Goal: Transaction & Acquisition: Book appointment/travel/reservation

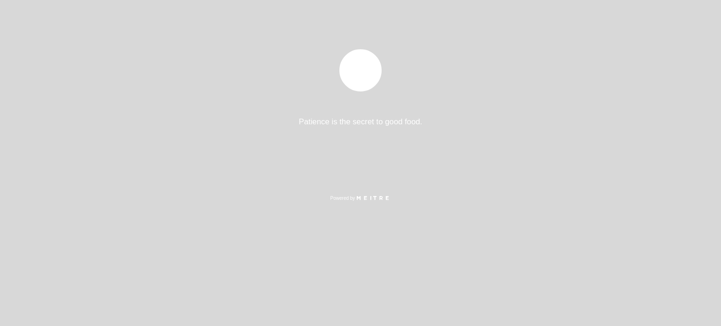
select select "pt"
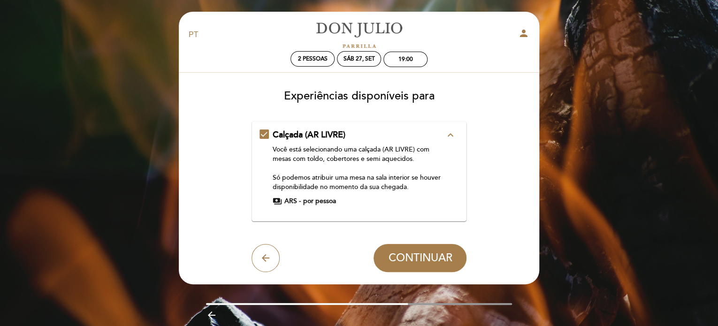
click at [453, 135] on icon "expand_less" at bounding box center [450, 135] width 11 height 11
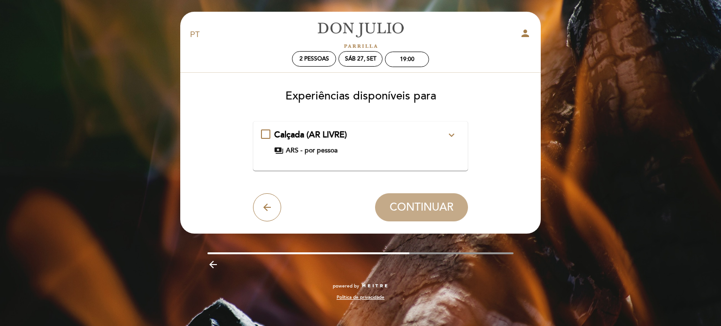
click at [265, 130] on div "Calçada (AR LIVRE) expand_more Você está selecionando uma calçada (AR LIVRE) co…" at bounding box center [361, 142] width 200 height 26
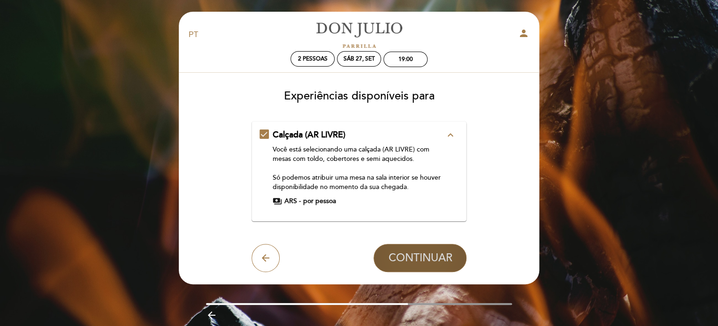
click at [437, 260] on span "CONTINUAR" at bounding box center [420, 258] width 64 height 13
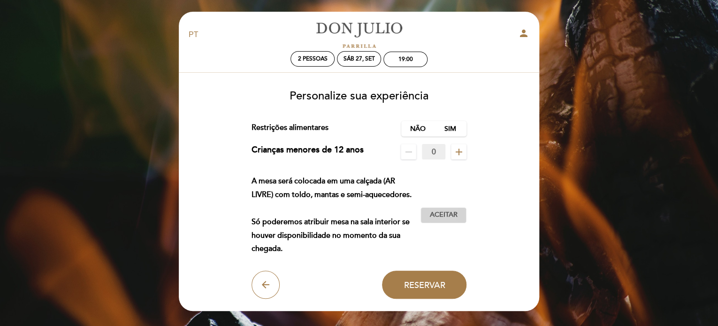
click at [444, 216] on span "Aceitar" at bounding box center [444, 215] width 28 height 10
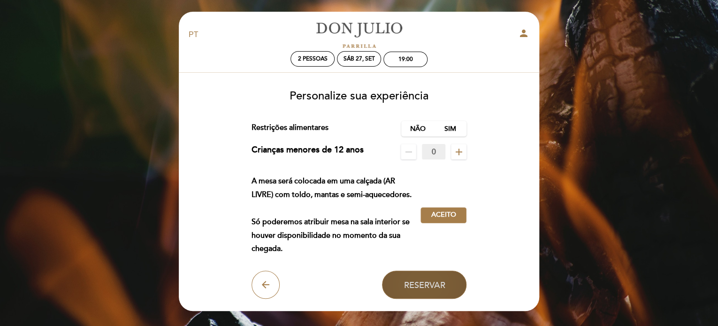
click at [435, 287] on span "Reservar" at bounding box center [424, 285] width 41 height 10
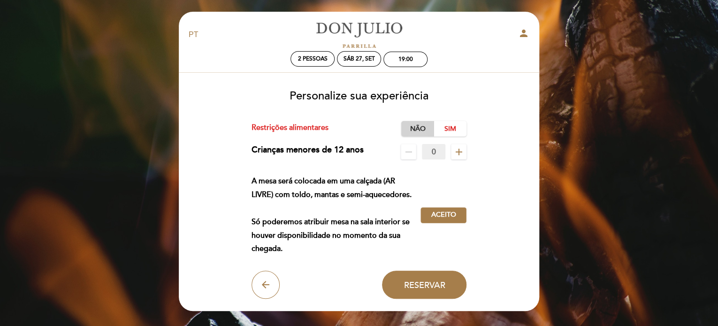
click at [423, 130] on label "Não" at bounding box center [417, 128] width 33 height 15
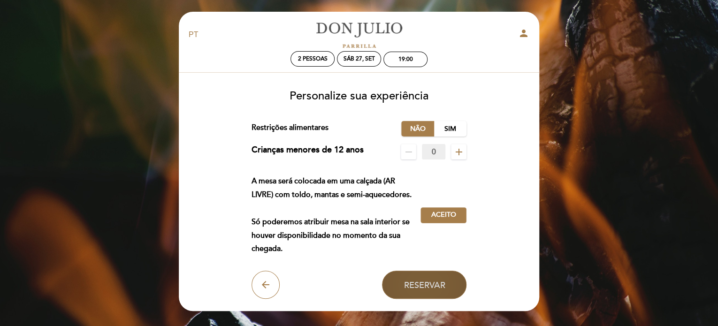
click at [438, 286] on span "Reservar" at bounding box center [424, 285] width 41 height 10
